Goal: Check status

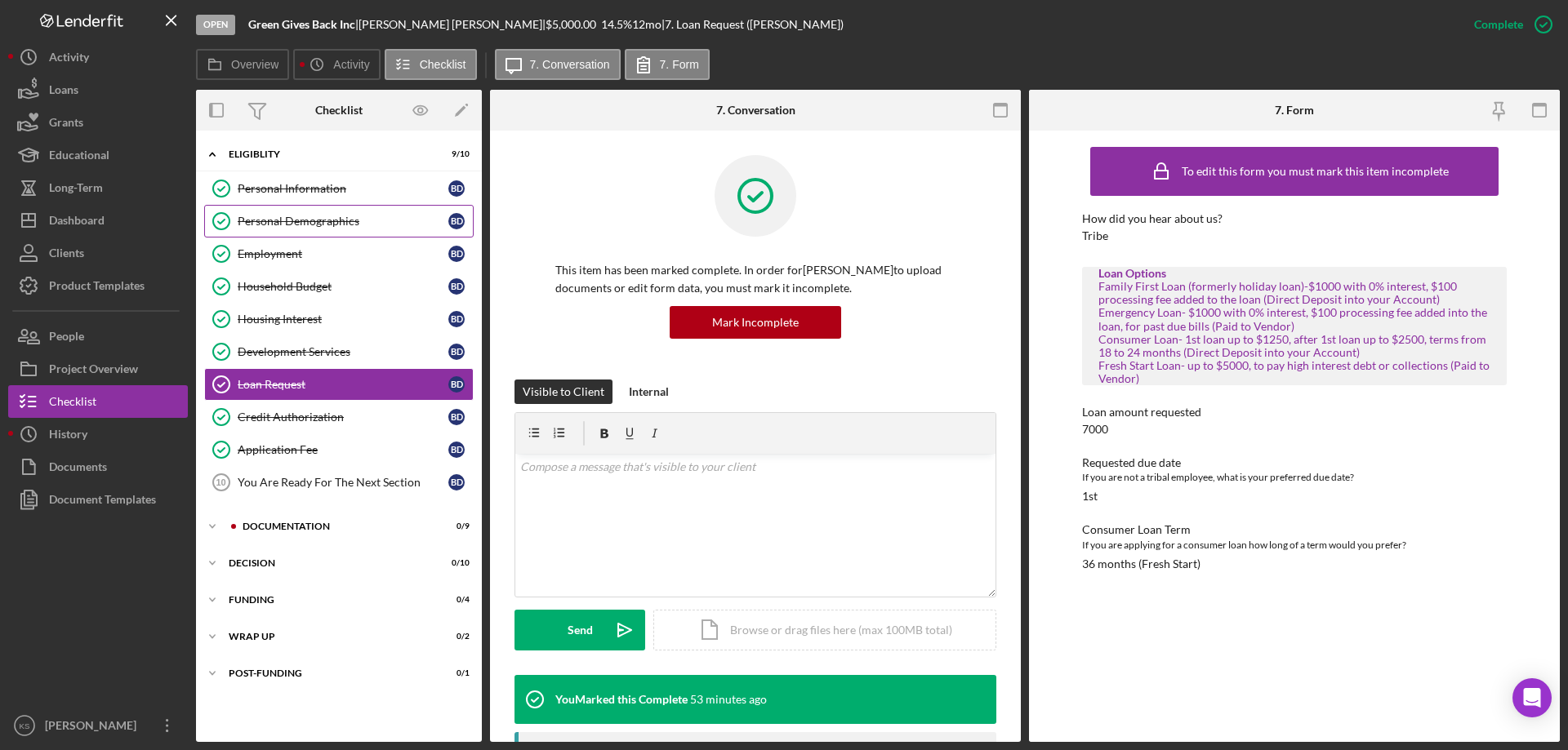
scroll to position [607, 0]
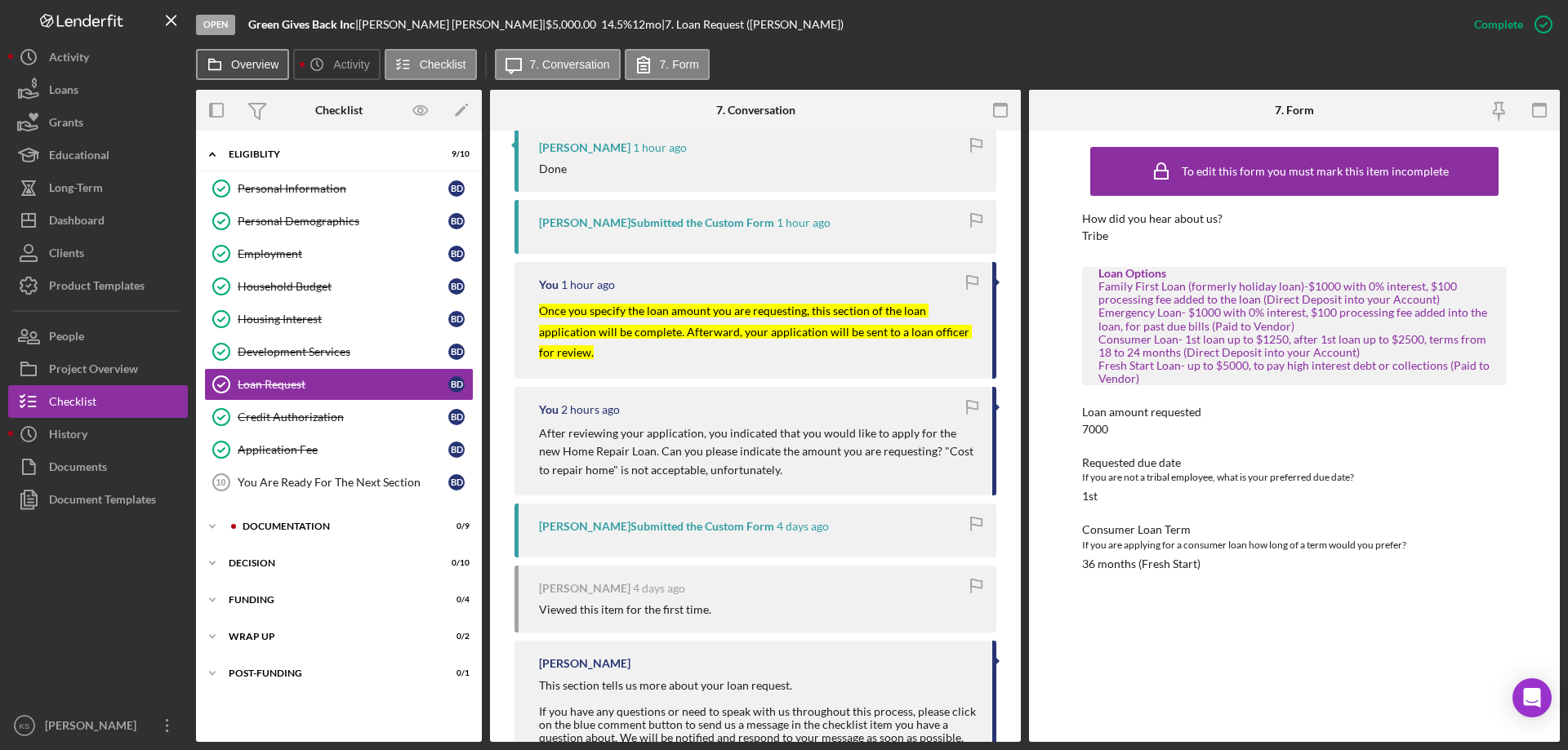
click at [270, 63] on label "Overview" at bounding box center [255, 65] width 47 height 13
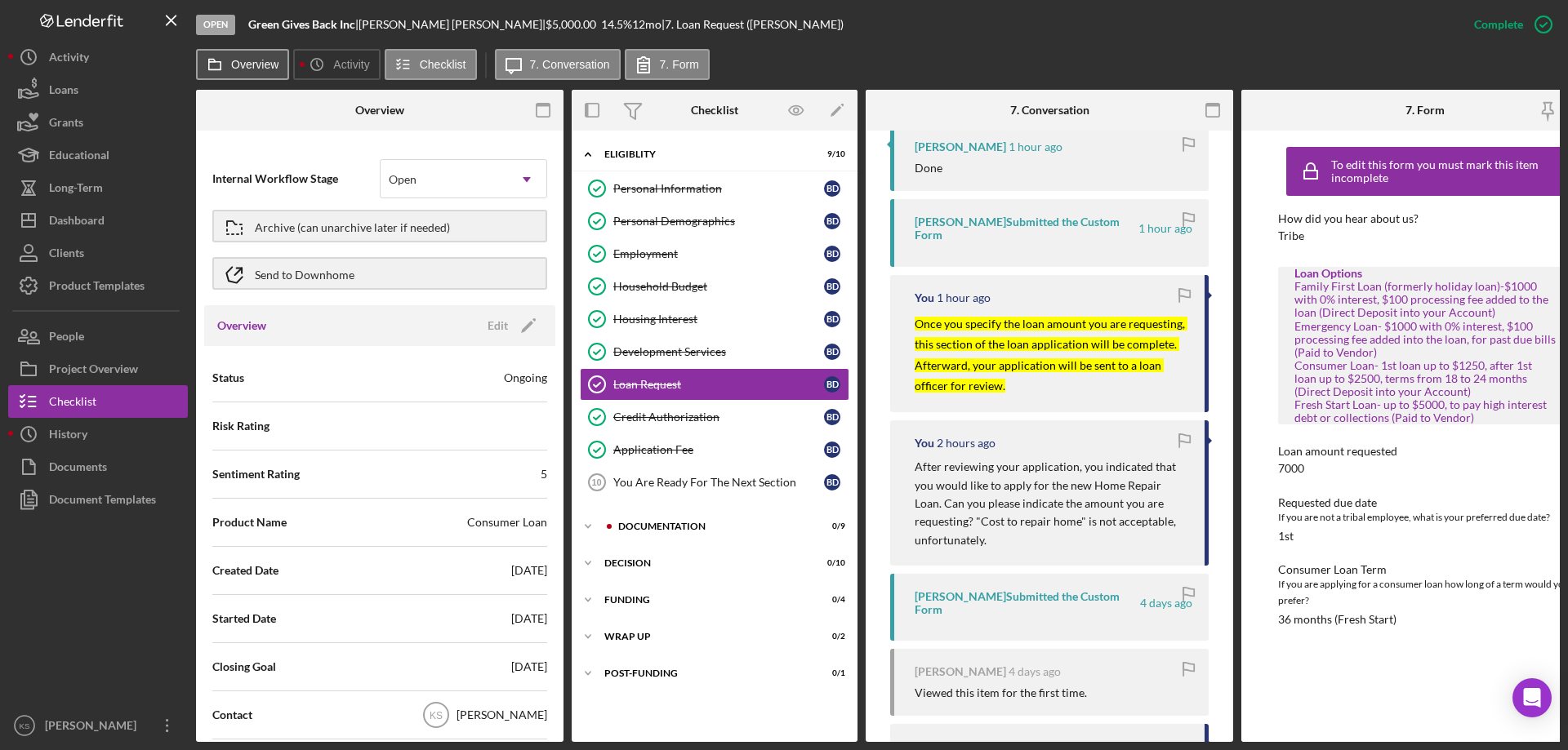
click at [270, 63] on label "Overview" at bounding box center [255, 65] width 47 height 13
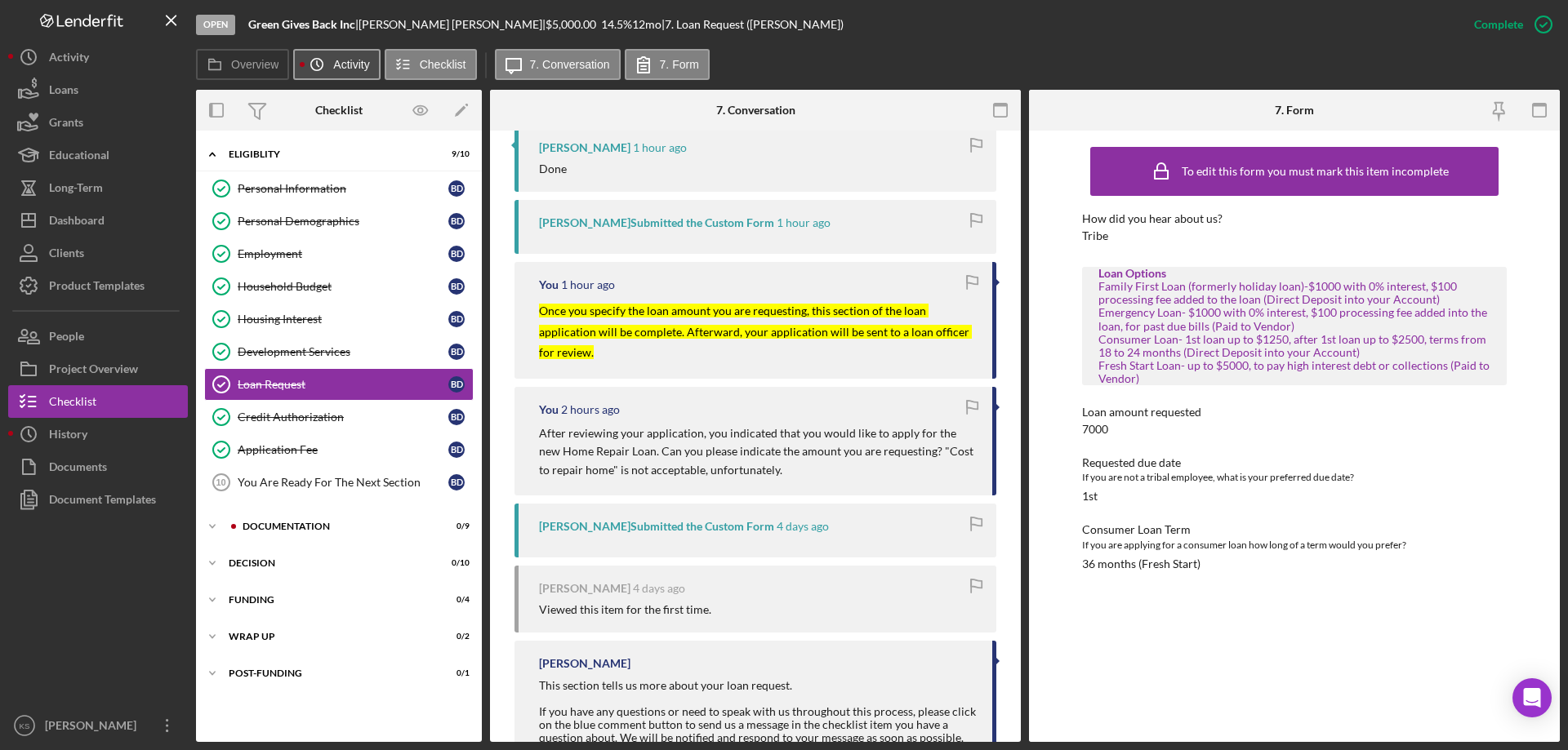
click at [347, 57] on button "Icon/History Activity" at bounding box center [336, 65] width 86 height 31
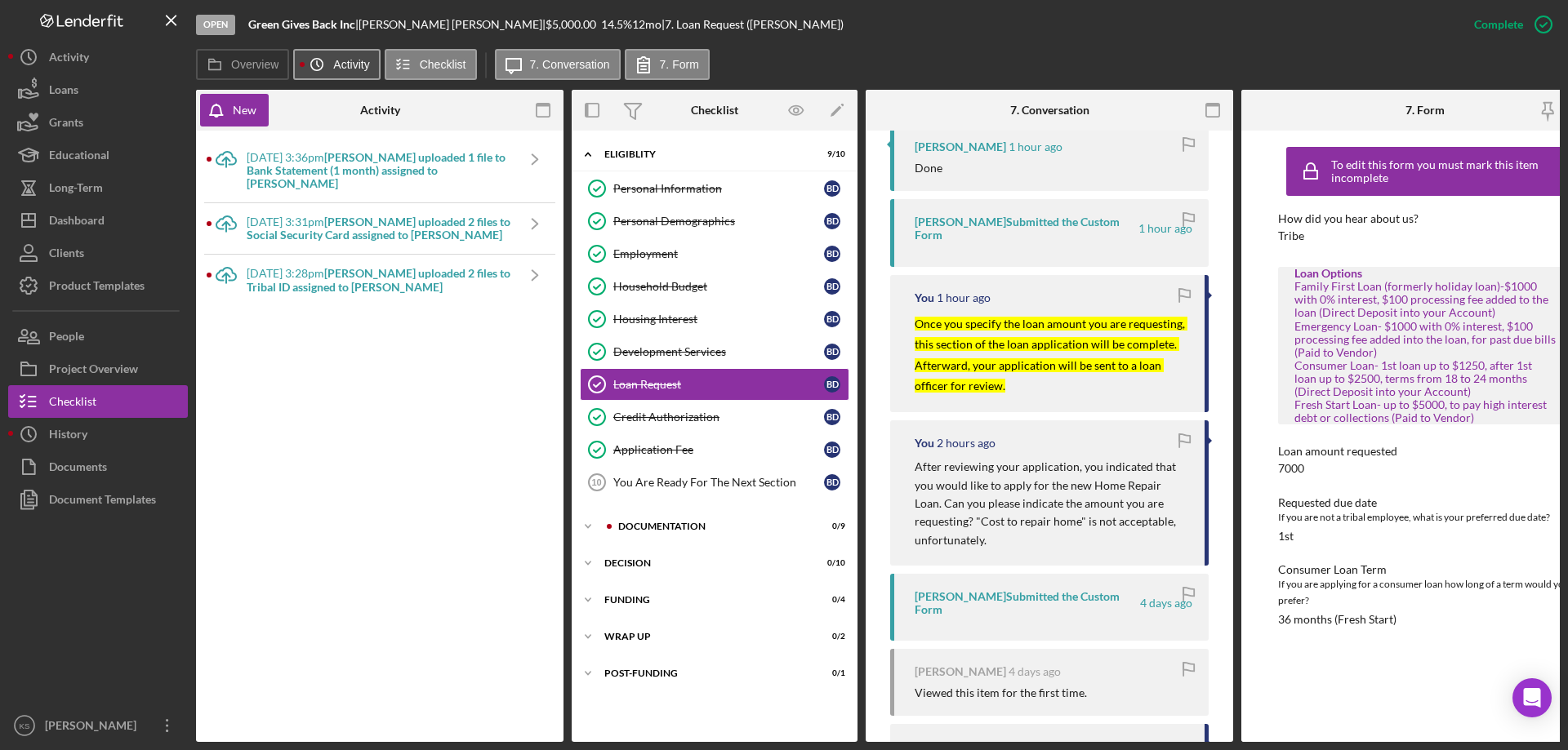
click at [347, 57] on button "Icon/History Activity" at bounding box center [336, 65] width 86 height 31
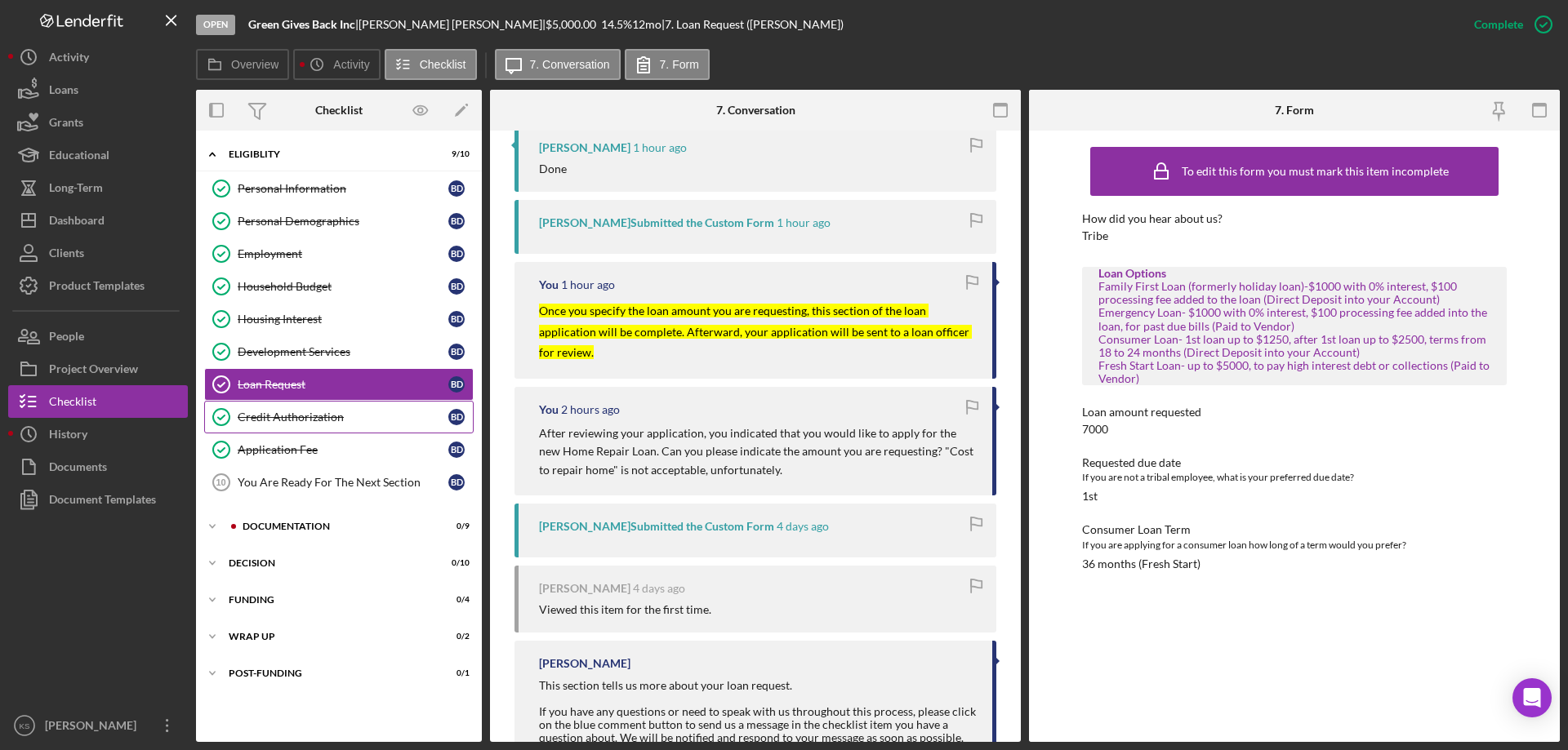
click at [336, 415] on div "Credit Authorization" at bounding box center [343, 417] width 211 height 13
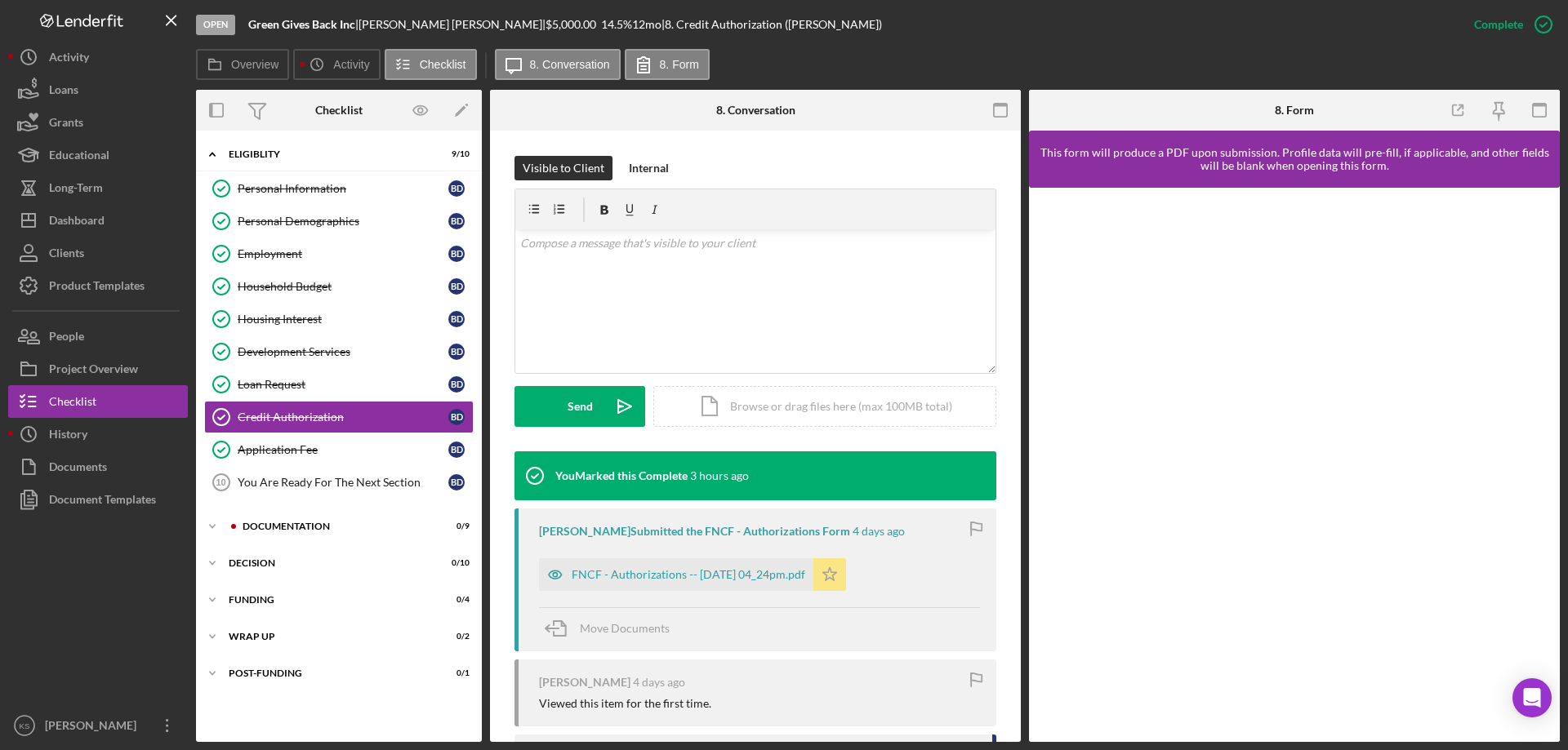
scroll to position [245, 0]
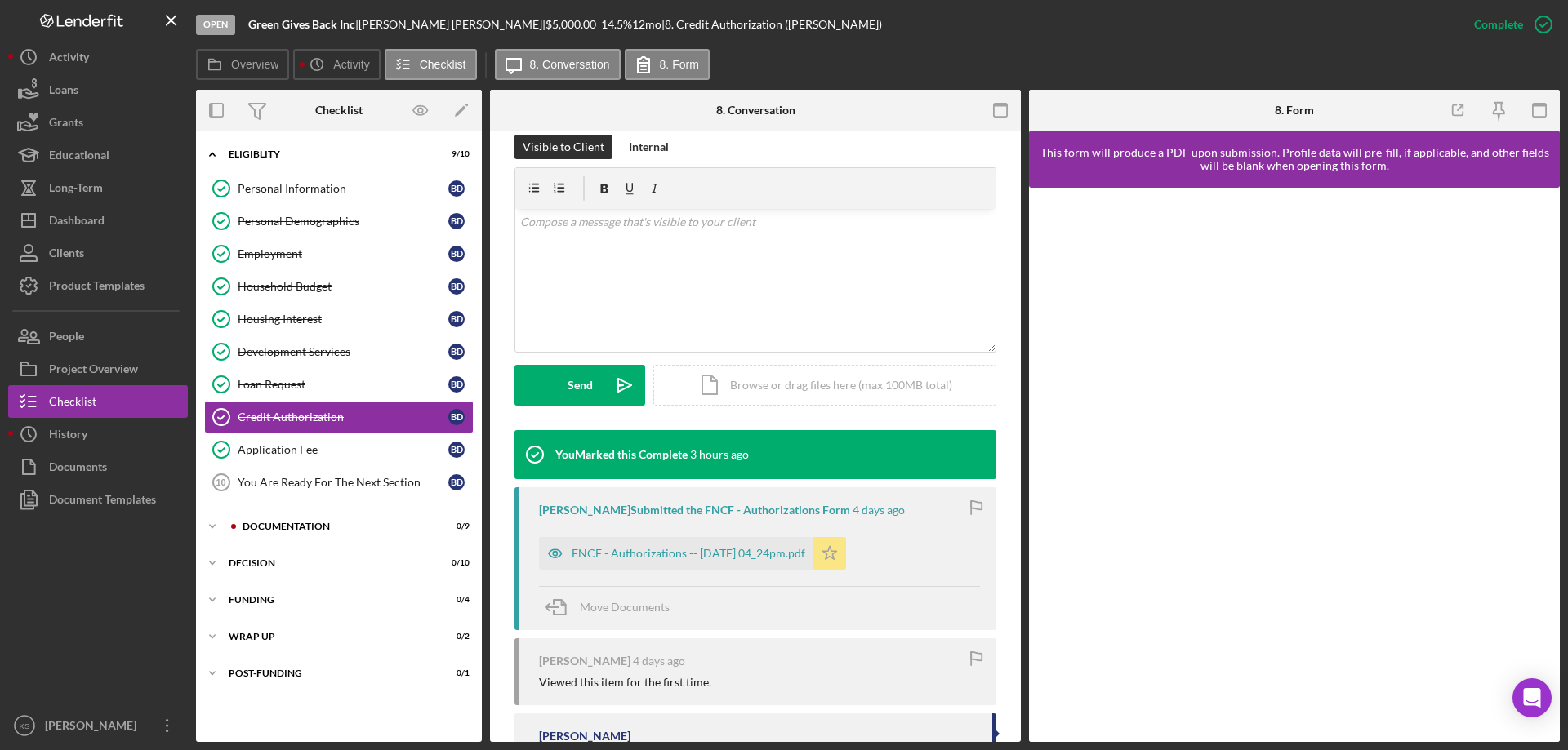
click at [838, 557] on polygon "button" at bounding box center [829, 553] width 14 height 13
click at [838, 556] on polygon "button" at bounding box center [829, 553] width 14 height 13
drag, startPoint x: 850, startPoint y: 556, endPoint x: 890, endPoint y: 583, distance: 48.3
click at [890, 583] on div "[PERSON_NAME] Submitted the FNCF - Authorizations Form [DATE] FNCF - Authorizat…" at bounding box center [756, 558] width 482 height 143
click at [336, 458] on link "Application Fee Application Fee B D" at bounding box center [339, 450] width 269 height 33
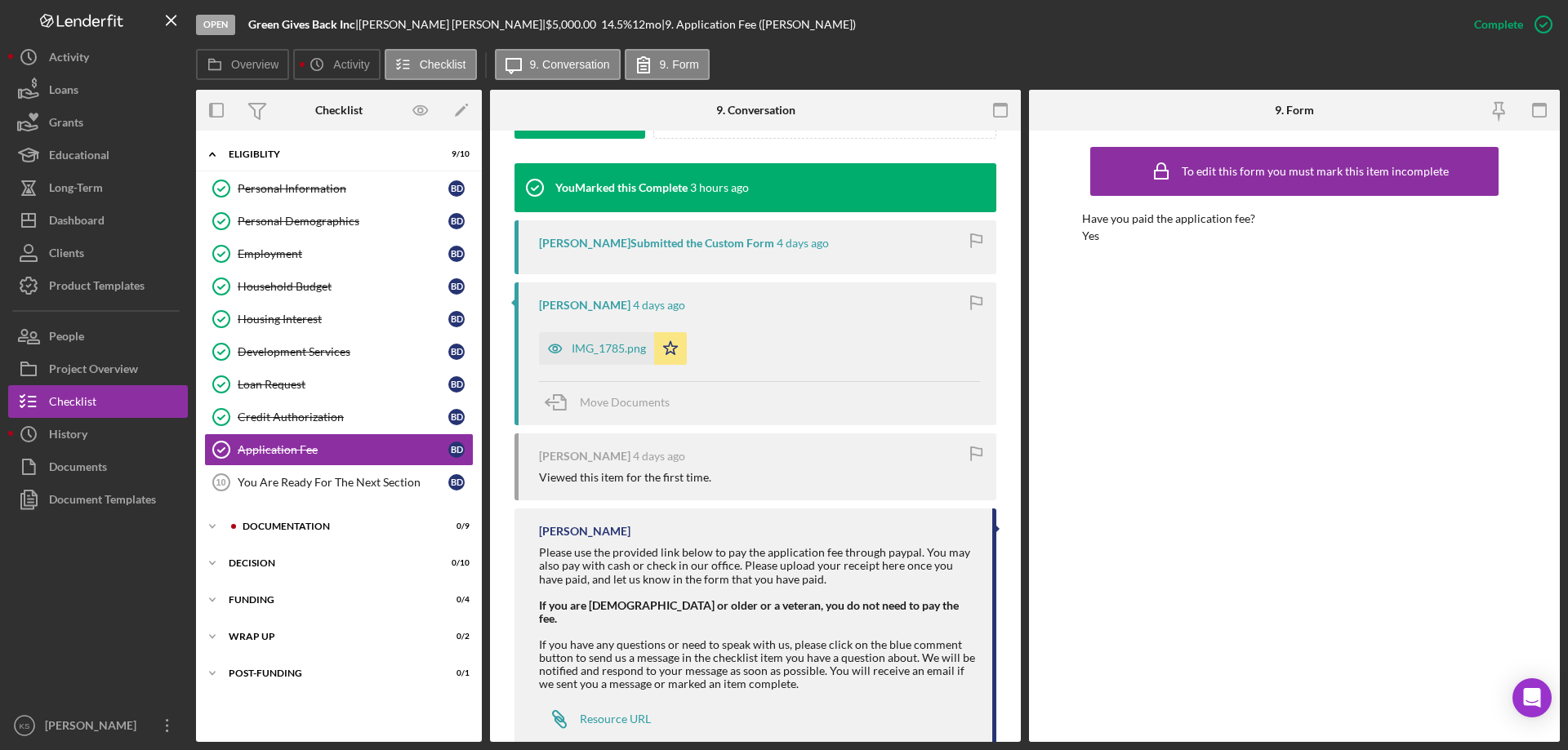
scroll to position [541, 0]
